Goal: Find specific page/section: Find specific page/section

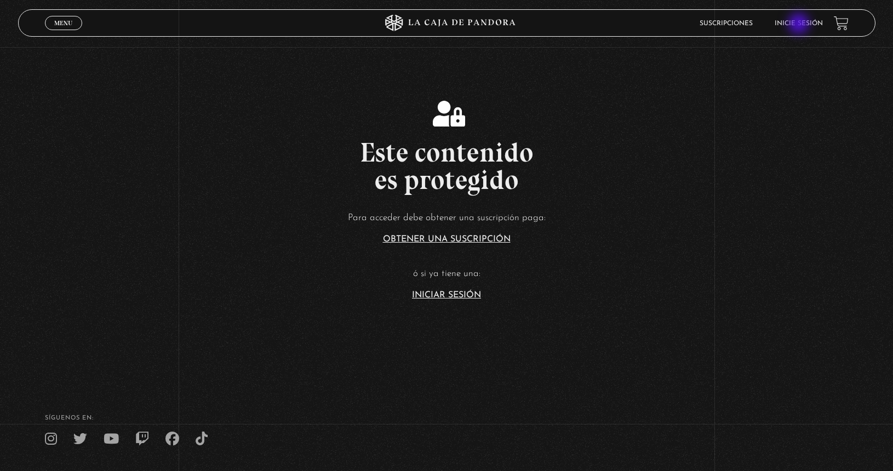
click at [800, 24] on link "Inicie sesión" at bounding box center [798, 23] width 48 height 7
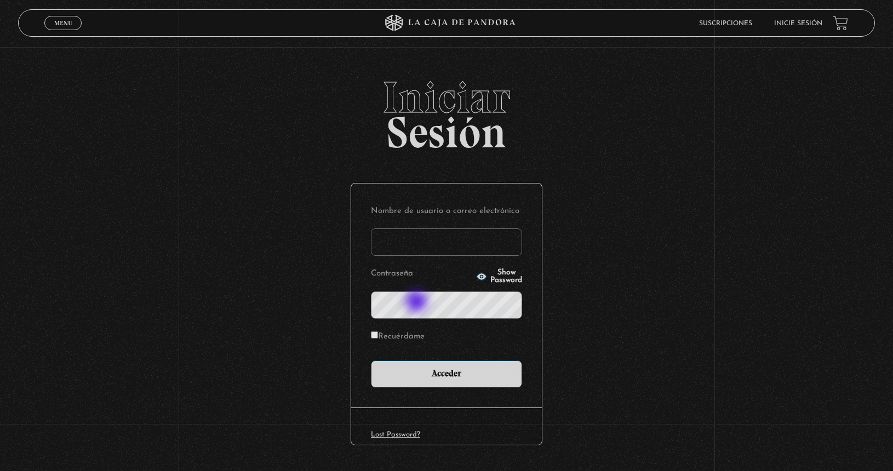
type input "[EMAIL_ADDRESS][DOMAIN_NAME]"
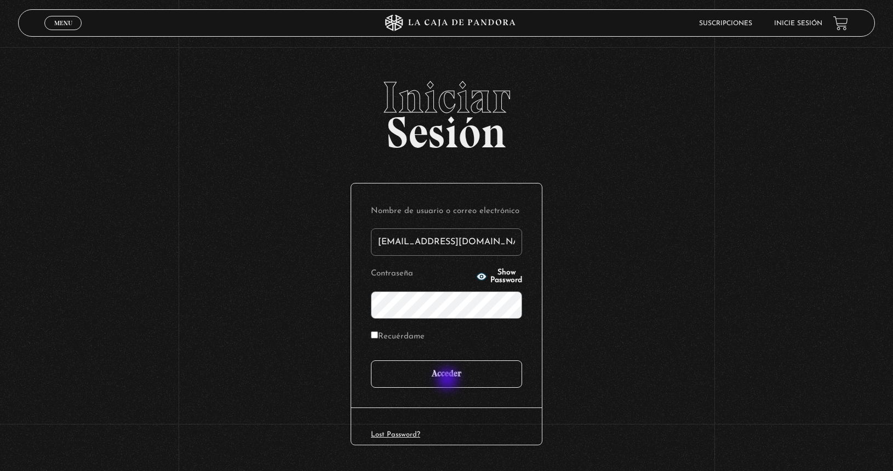
click at [448, 380] on input "Acceder" at bounding box center [446, 373] width 151 height 27
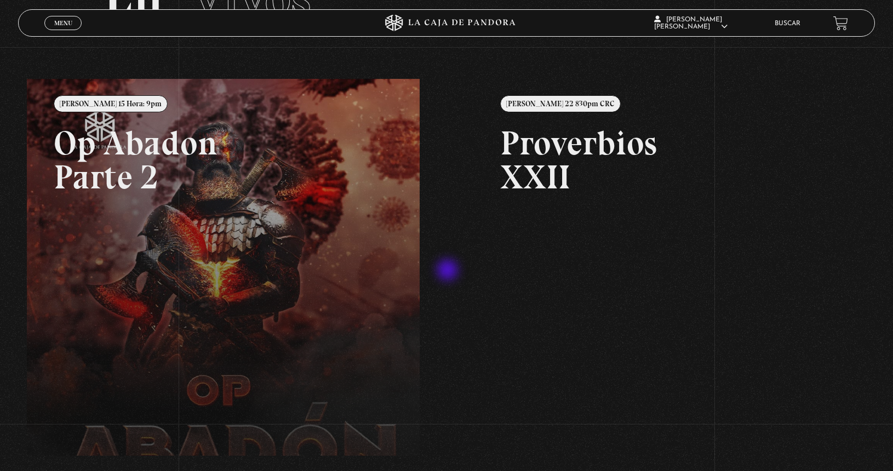
scroll to position [107, 0]
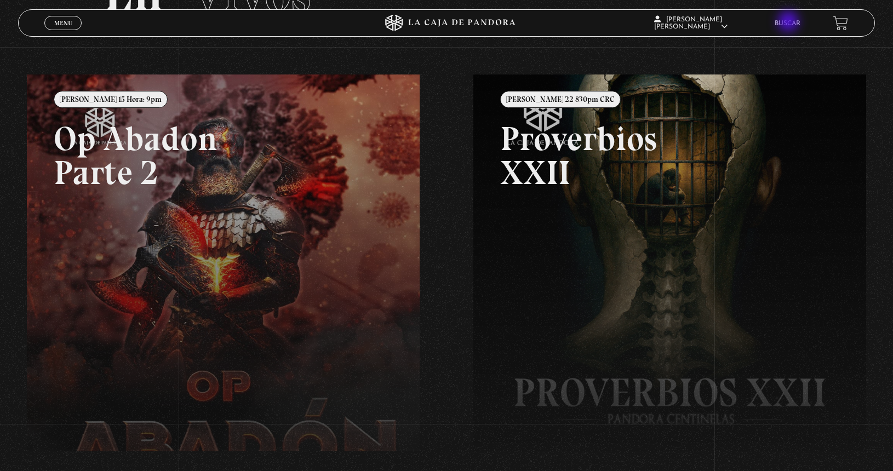
click at [789, 22] on link "Buscar" at bounding box center [788, 23] width 26 height 7
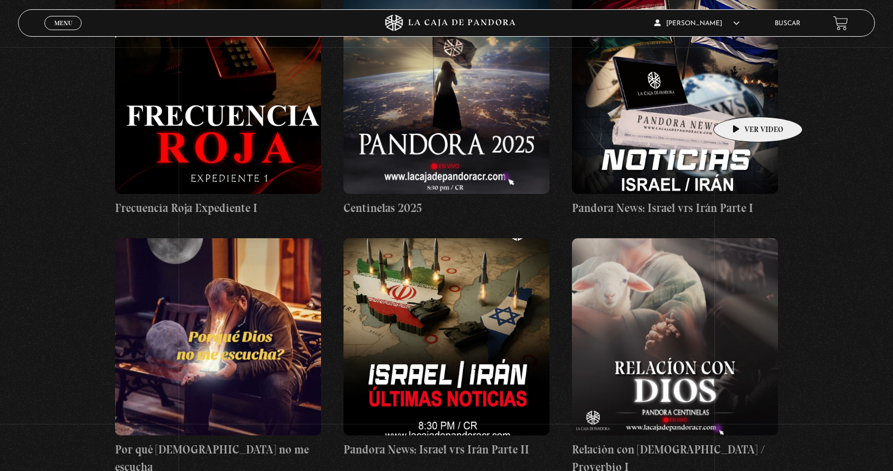
scroll to position [498, 0]
